Goal: Obtain resource: Obtain resource

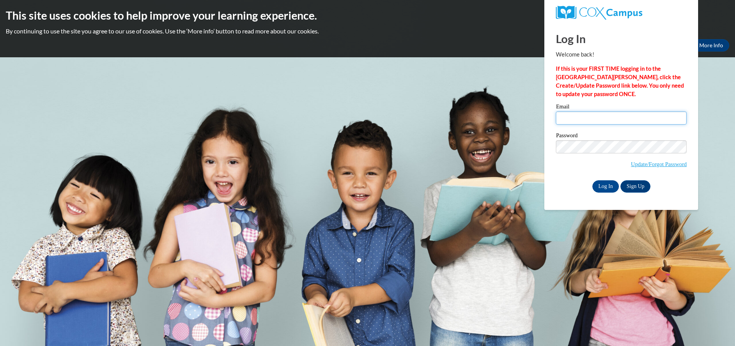
click at [615, 116] on input "Email" at bounding box center [621, 117] width 131 height 13
type input "[EMAIL_ADDRESS][DOMAIN_NAME]"
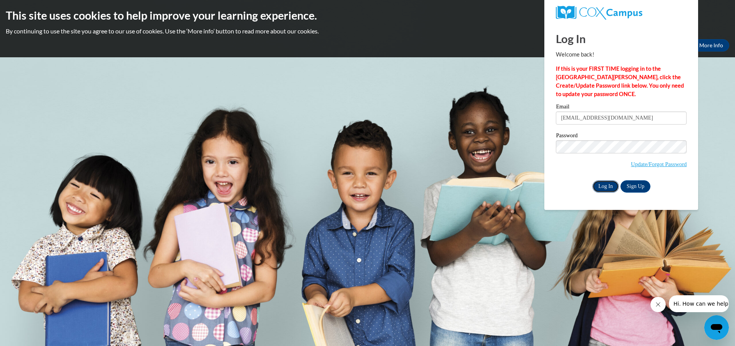
click at [600, 187] on input "Log In" at bounding box center [605, 186] width 27 height 12
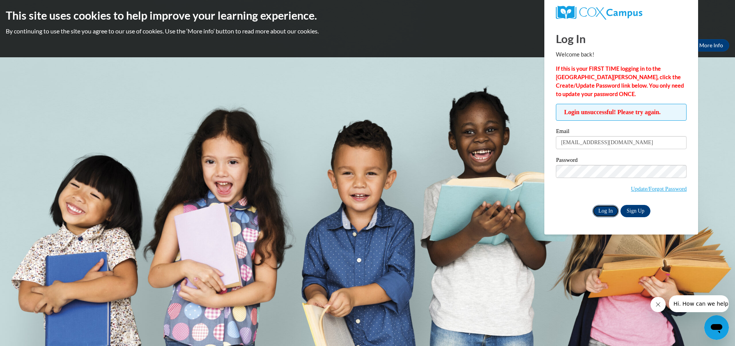
click at [609, 211] on input "Log In" at bounding box center [605, 211] width 27 height 12
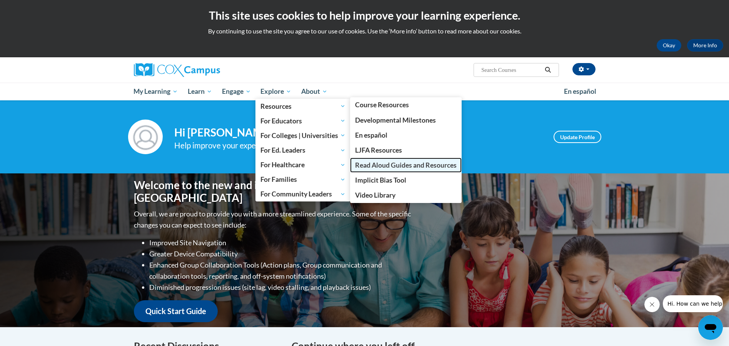
click at [392, 162] on span "Read Aloud Guides and Resources" at bounding box center [405, 165] width 101 height 8
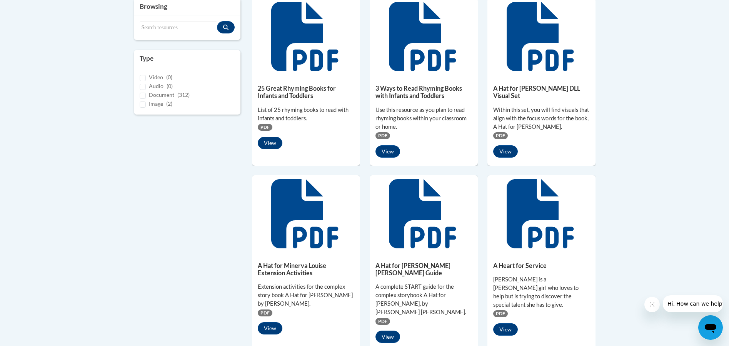
scroll to position [231, 0]
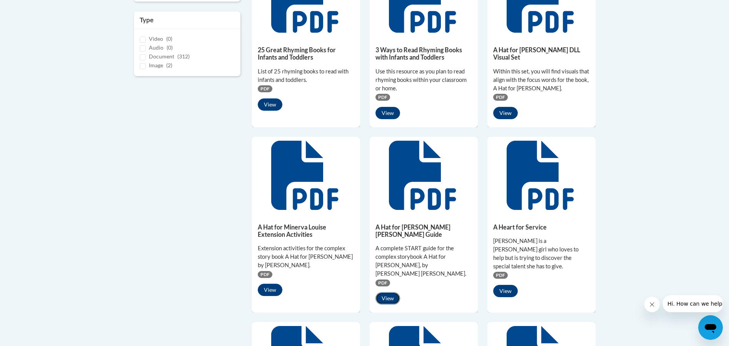
click at [392, 292] on button "View" at bounding box center [387, 298] width 25 height 12
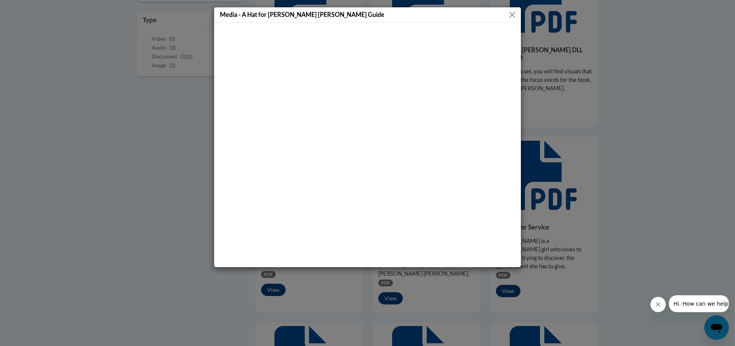
click at [509, 14] on button "Close" at bounding box center [512, 15] width 10 height 10
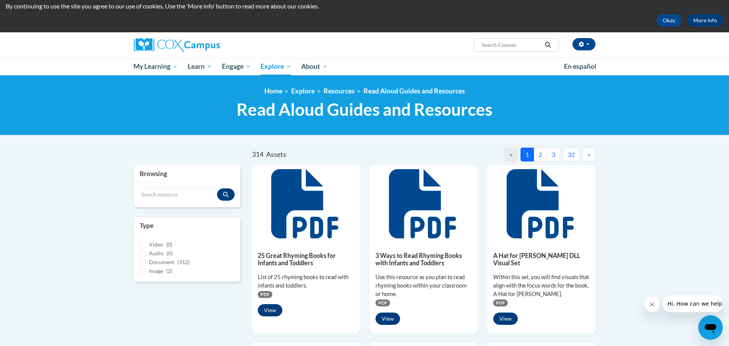
scroll to position [38, 0]
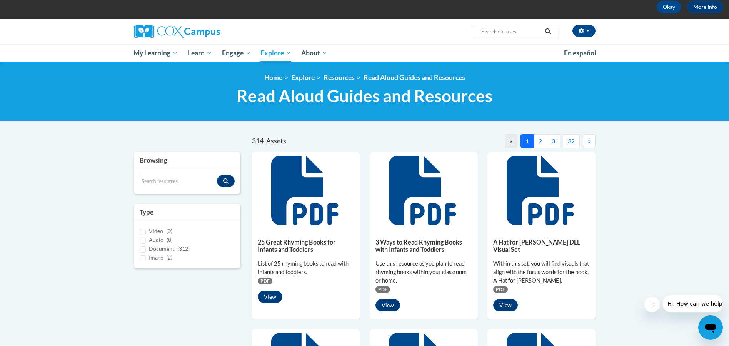
click at [541, 143] on button "2" at bounding box center [539, 141] width 13 height 14
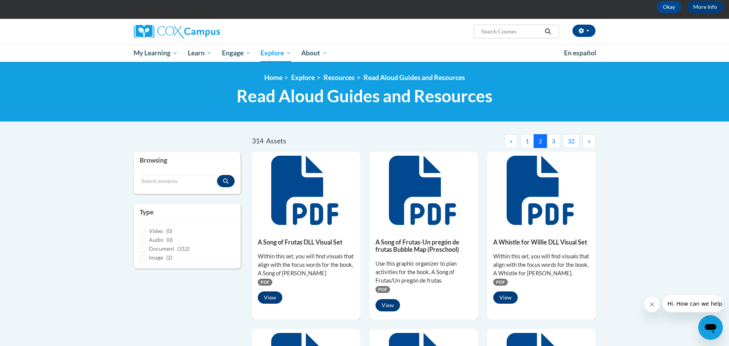
click at [554, 142] on button "3" at bounding box center [552, 141] width 13 height 14
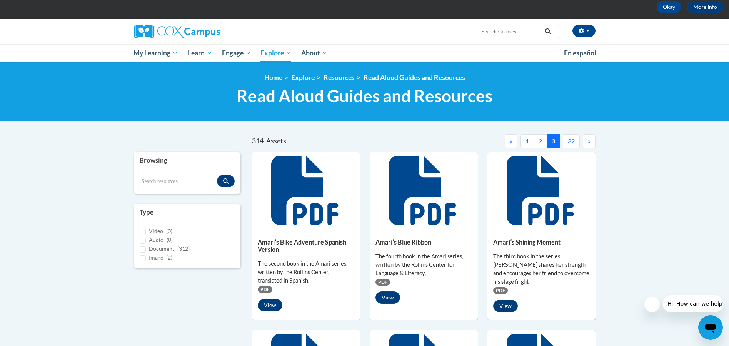
click at [584, 140] on button "»" at bounding box center [588, 141] width 13 height 14
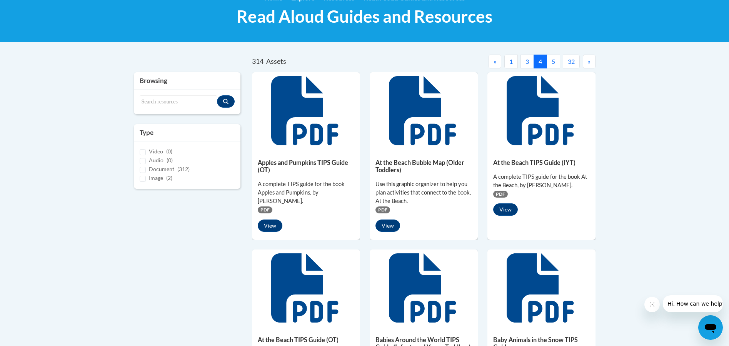
scroll to position [115, 0]
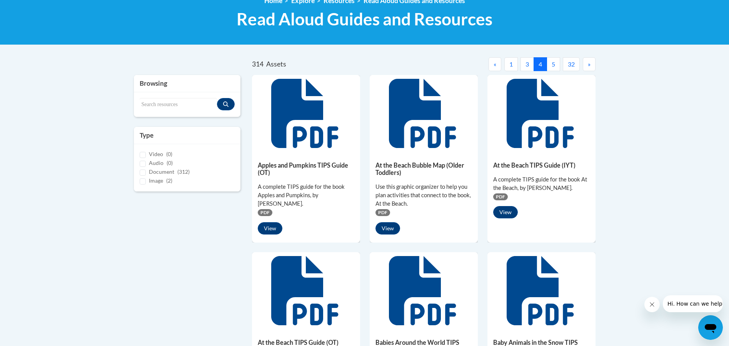
click at [549, 62] on button "5" at bounding box center [552, 64] width 13 height 14
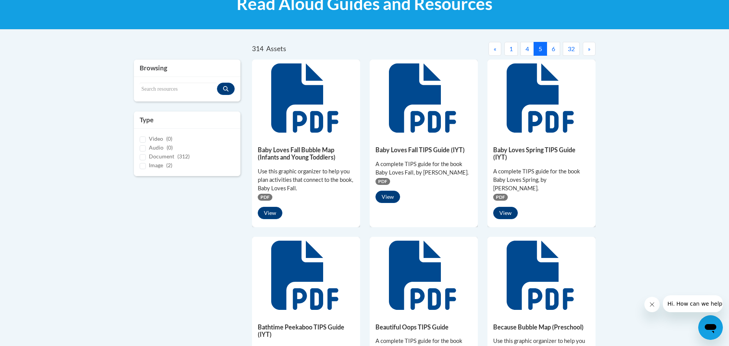
scroll to position [0, 0]
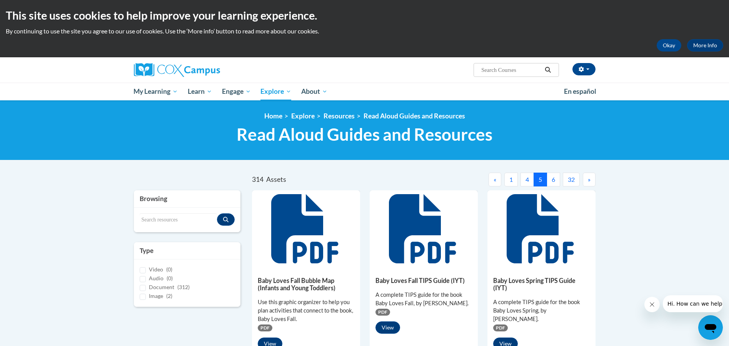
click at [551, 177] on button "6" at bounding box center [552, 180] width 13 height 14
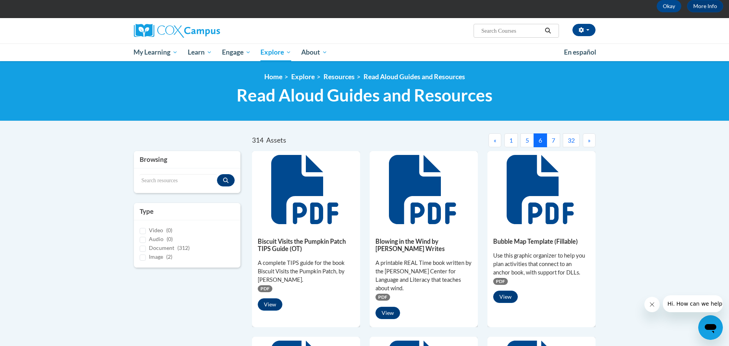
scroll to position [38, 0]
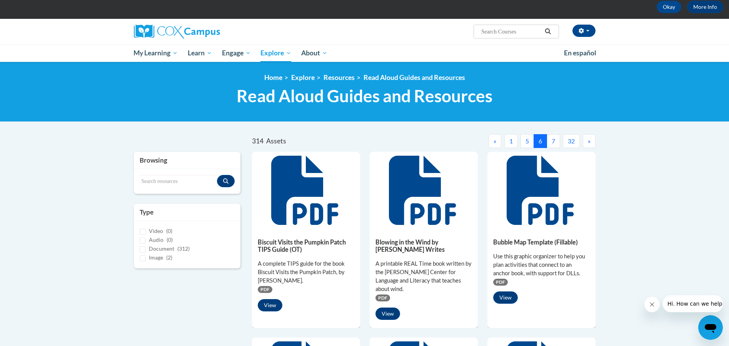
click at [554, 144] on button "7" at bounding box center [552, 141] width 13 height 14
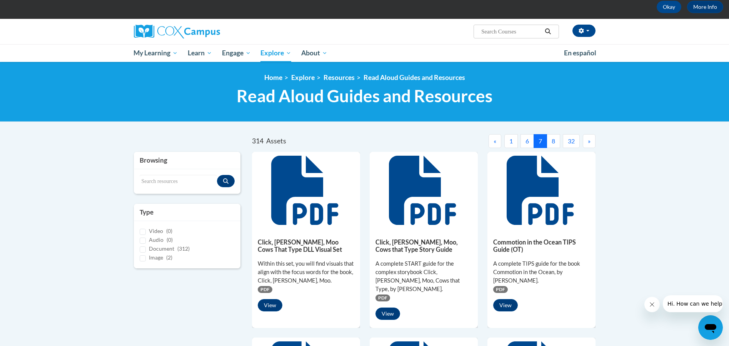
click at [553, 143] on button "8" at bounding box center [552, 141] width 13 height 14
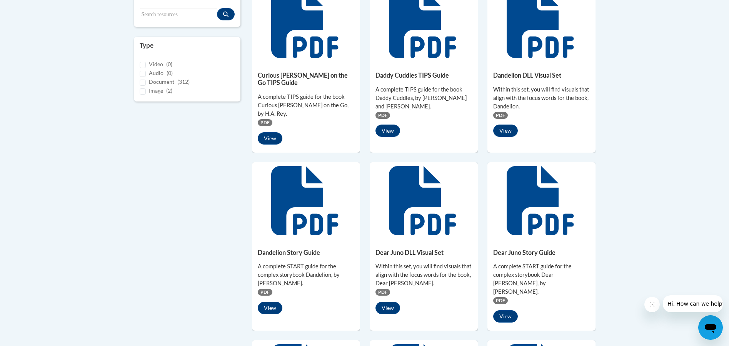
scroll to position [0, 0]
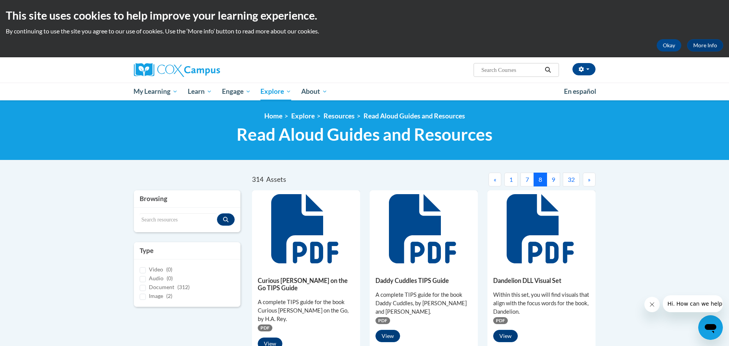
click at [553, 181] on button "9" at bounding box center [552, 180] width 13 height 14
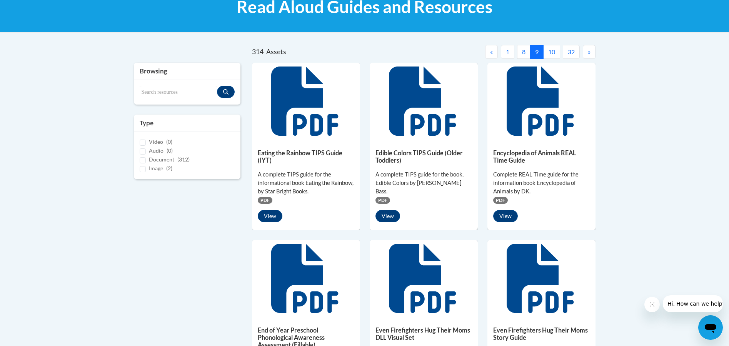
scroll to position [38, 0]
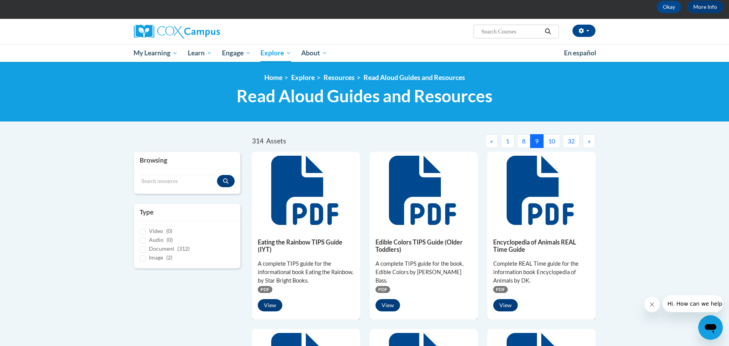
click at [549, 140] on button "10" at bounding box center [551, 141] width 17 height 14
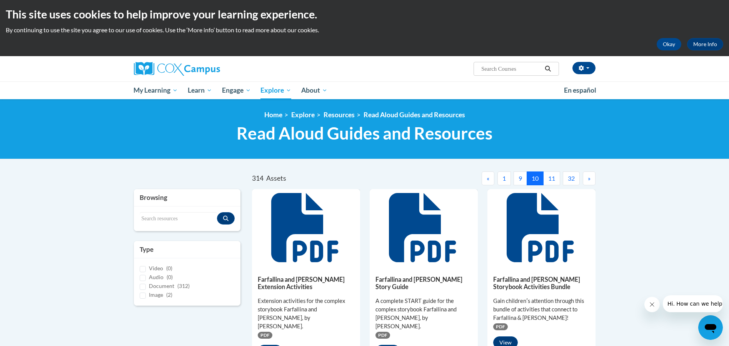
scroll to position [0, 0]
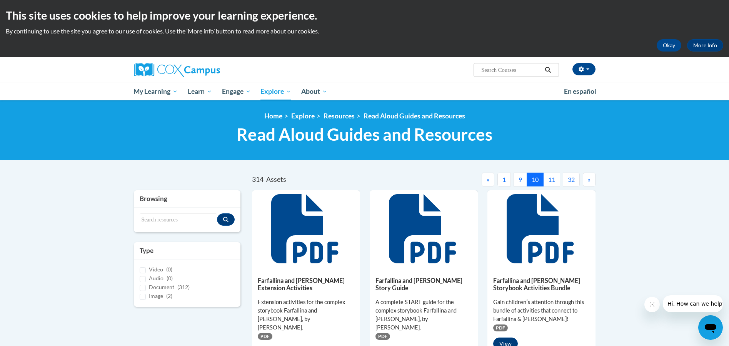
click at [550, 181] on button "11" at bounding box center [551, 180] width 17 height 14
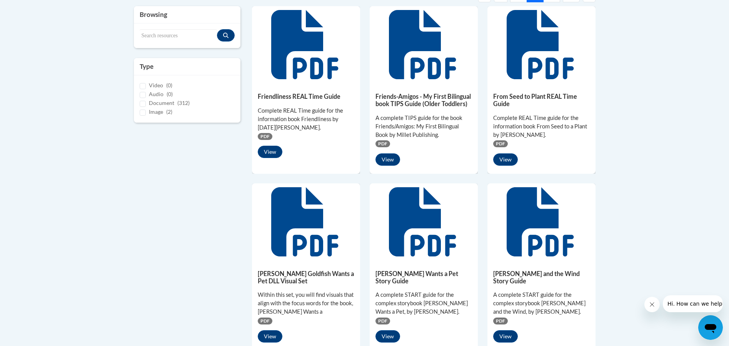
scroll to position [38, 0]
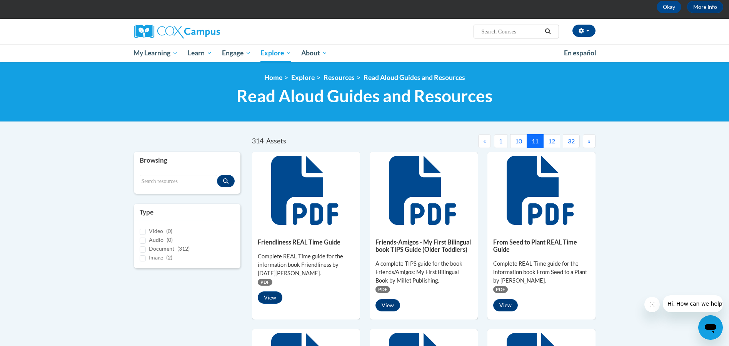
click at [555, 142] on button "12" at bounding box center [551, 141] width 17 height 14
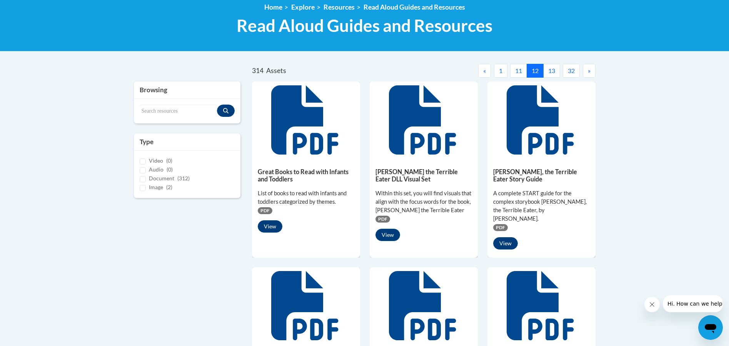
scroll to position [77, 0]
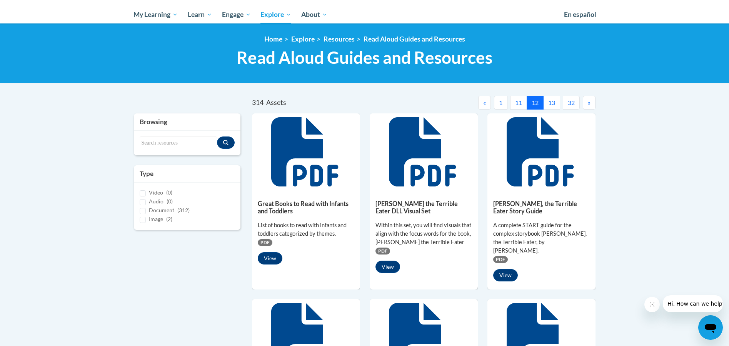
click at [550, 103] on button "13" at bounding box center [551, 103] width 17 height 14
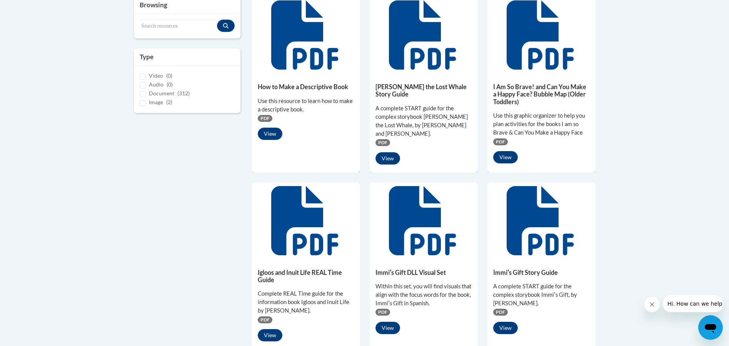
scroll to position [115, 0]
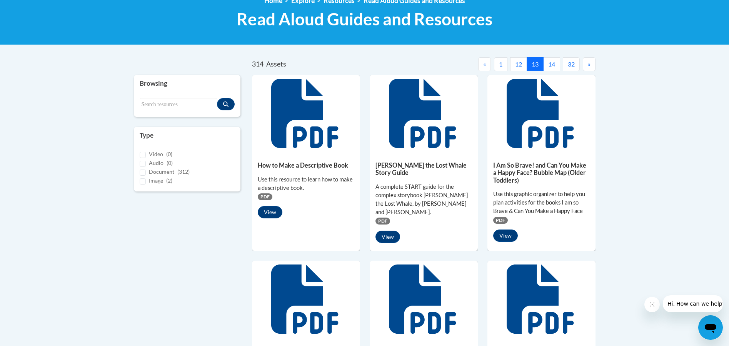
click at [554, 62] on button "14" at bounding box center [551, 64] width 17 height 14
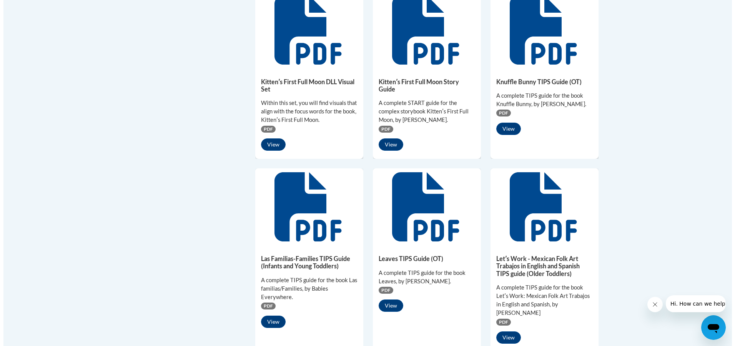
scroll to position [384, 0]
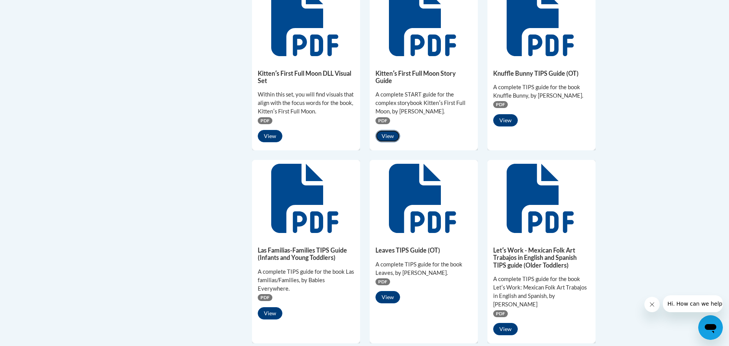
click at [393, 135] on button "View" at bounding box center [387, 136] width 25 height 12
